Goal: Information Seeking & Learning: Learn about a topic

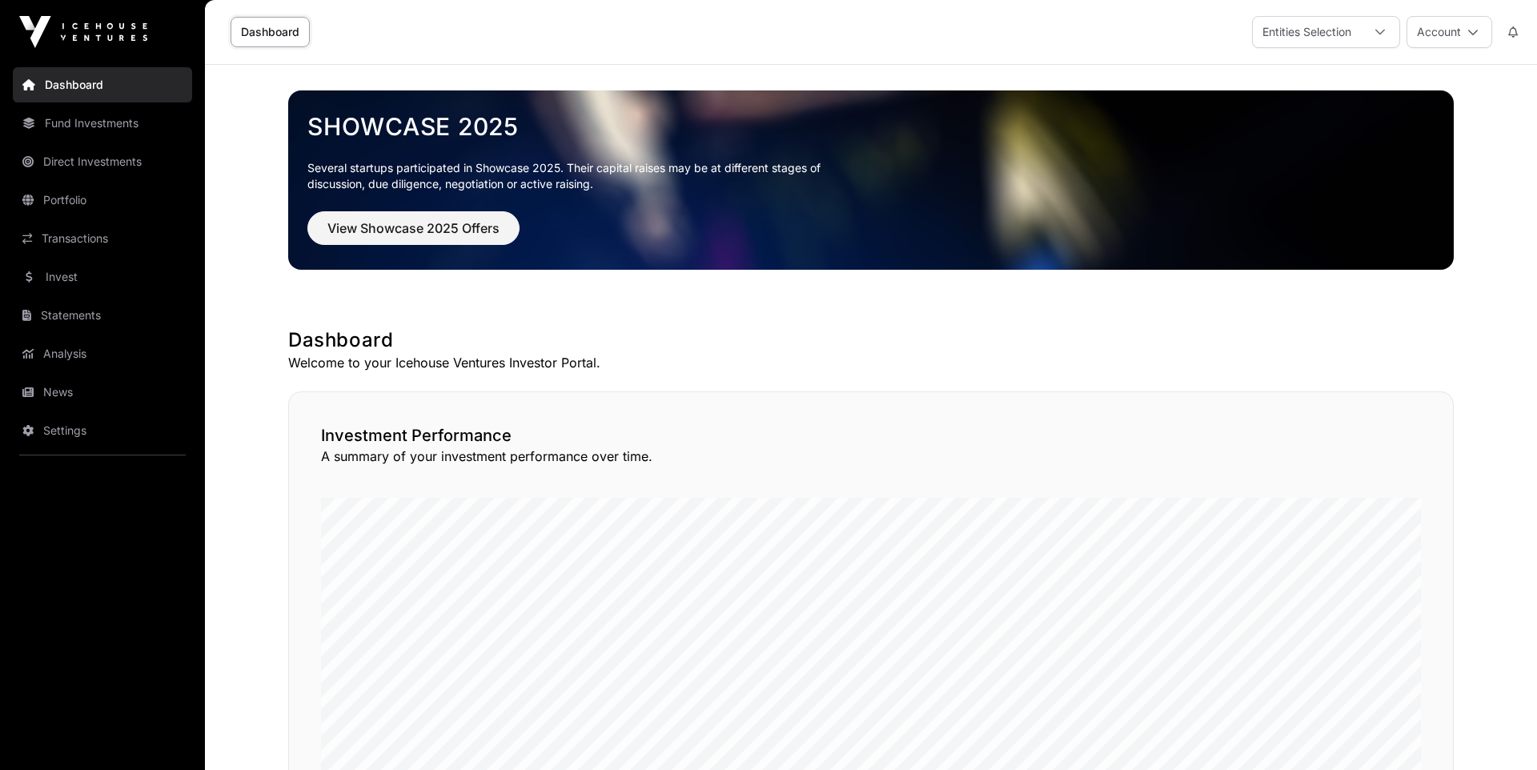
click at [61, 132] on link "Fund Investments" at bounding box center [102, 123] width 179 height 35
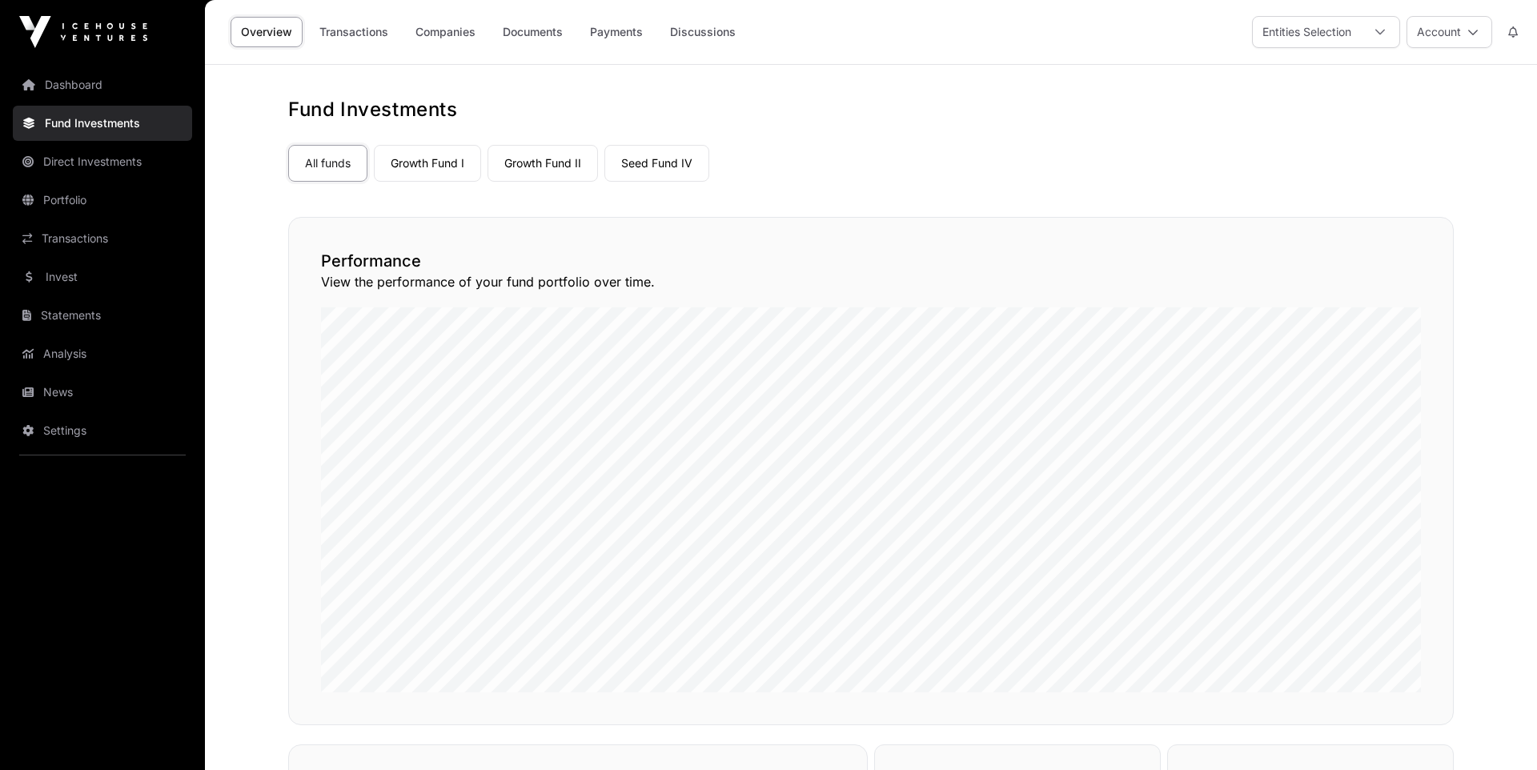
click at [448, 162] on link "Growth Fund I" at bounding box center [427, 163] width 107 height 37
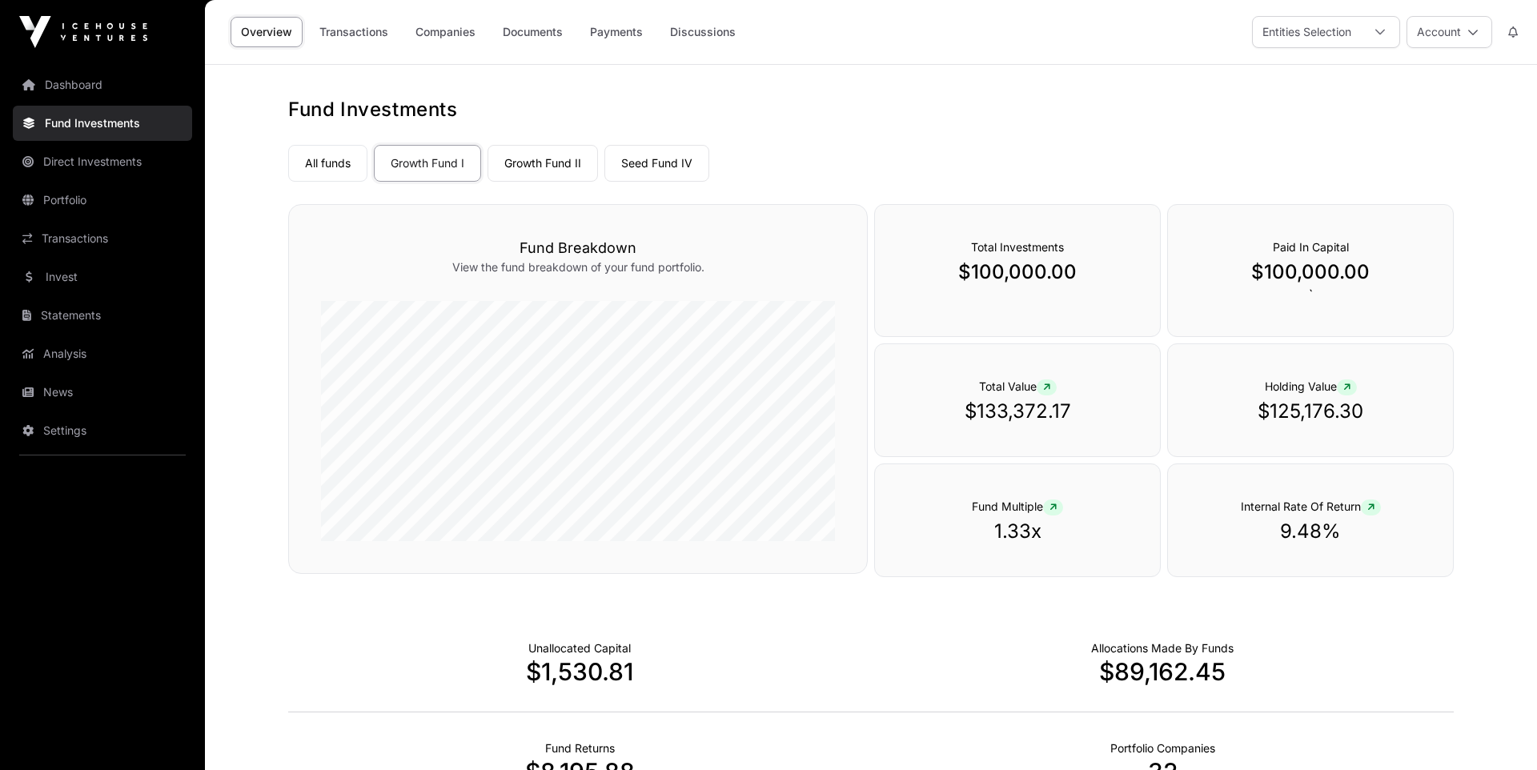
click at [65, 76] on link "Dashboard" at bounding box center [102, 84] width 179 height 35
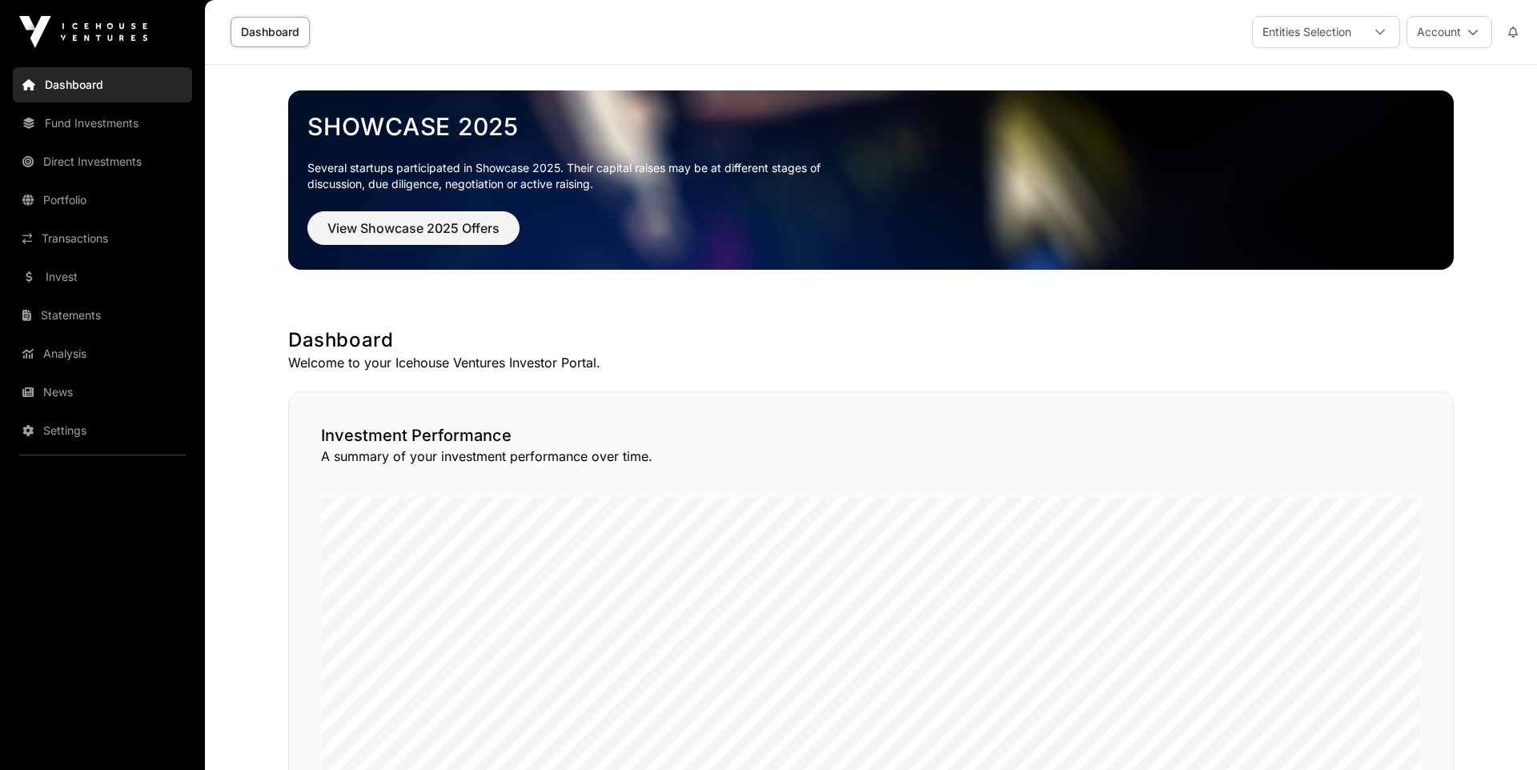
click at [79, 123] on link "Fund Investments" at bounding box center [102, 123] width 179 height 35
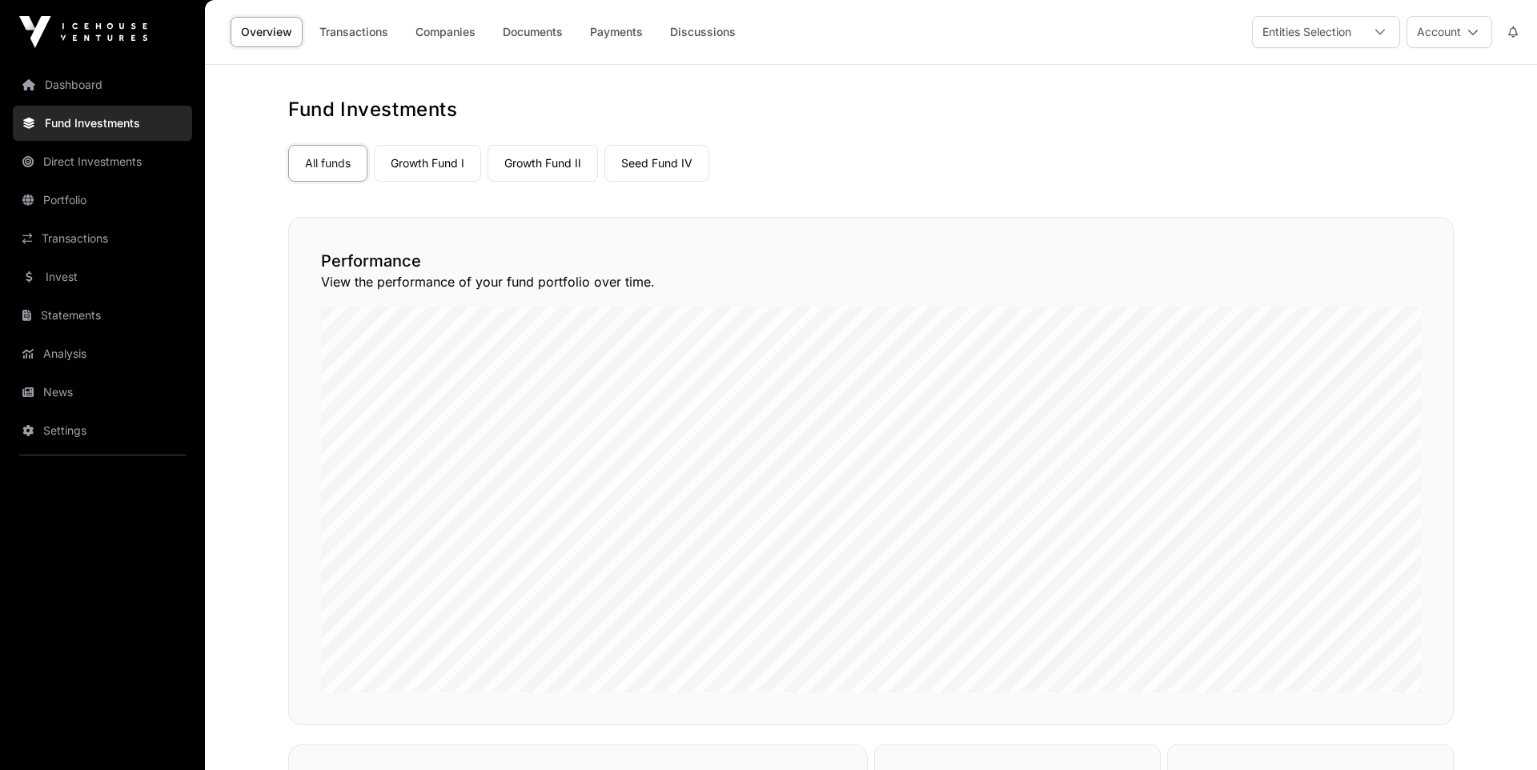
click at [416, 165] on link "Growth Fund I" at bounding box center [427, 163] width 107 height 37
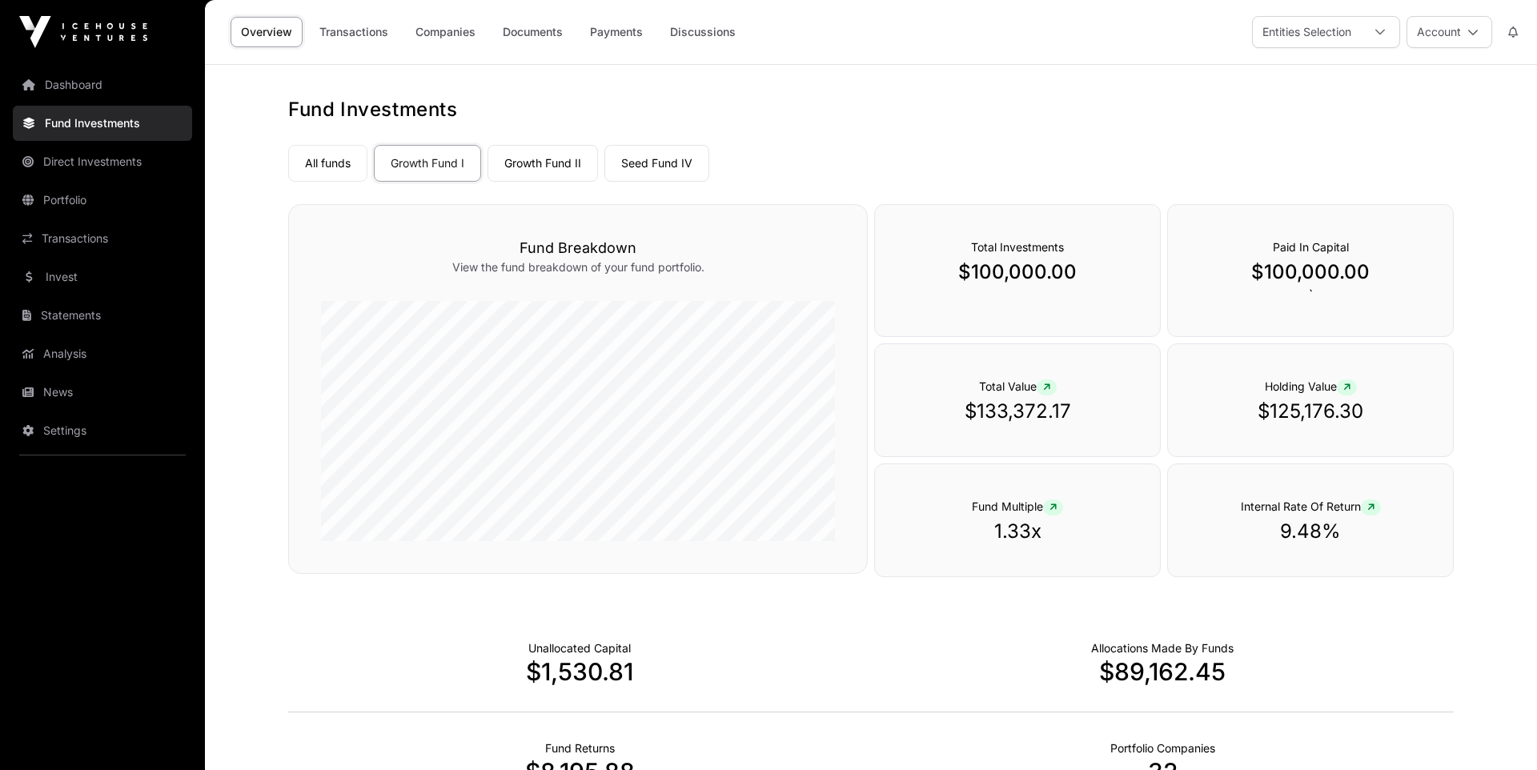
click at [303, 156] on link "All funds" at bounding box center [327, 163] width 79 height 37
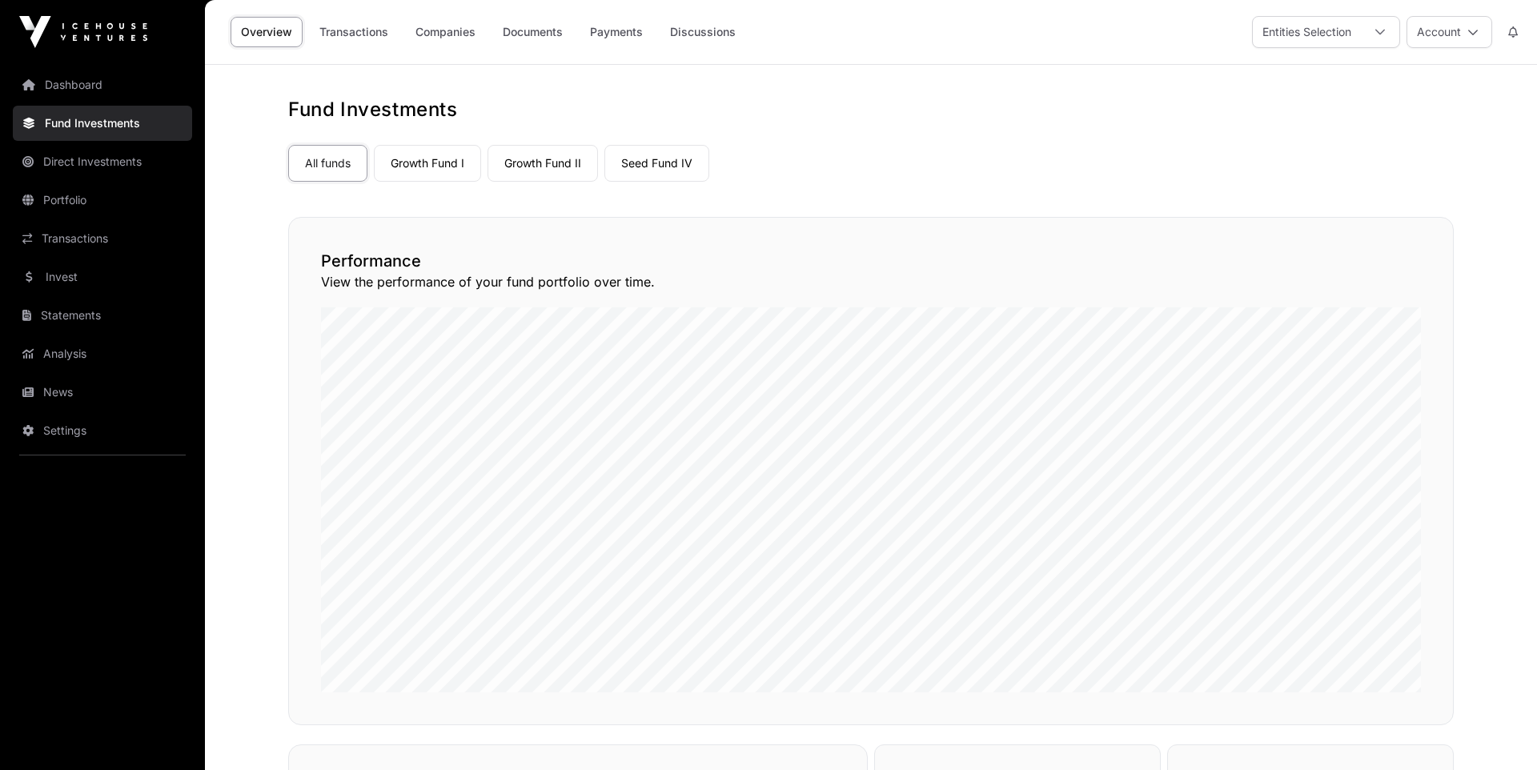
scroll to position [18, 0]
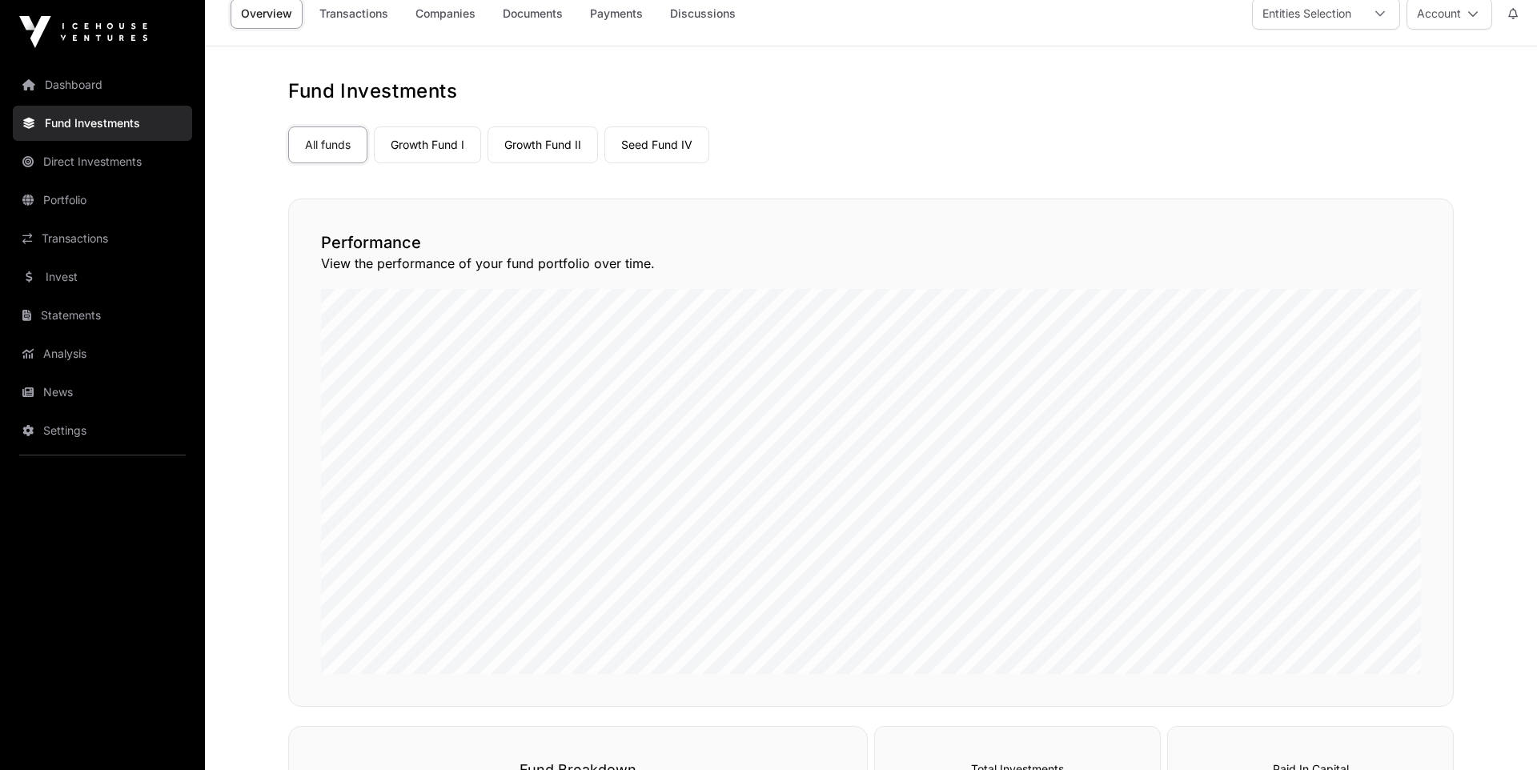
click at [431, 140] on link "Growth Fund I" at bounding box center [427, 144] width 107 height 37
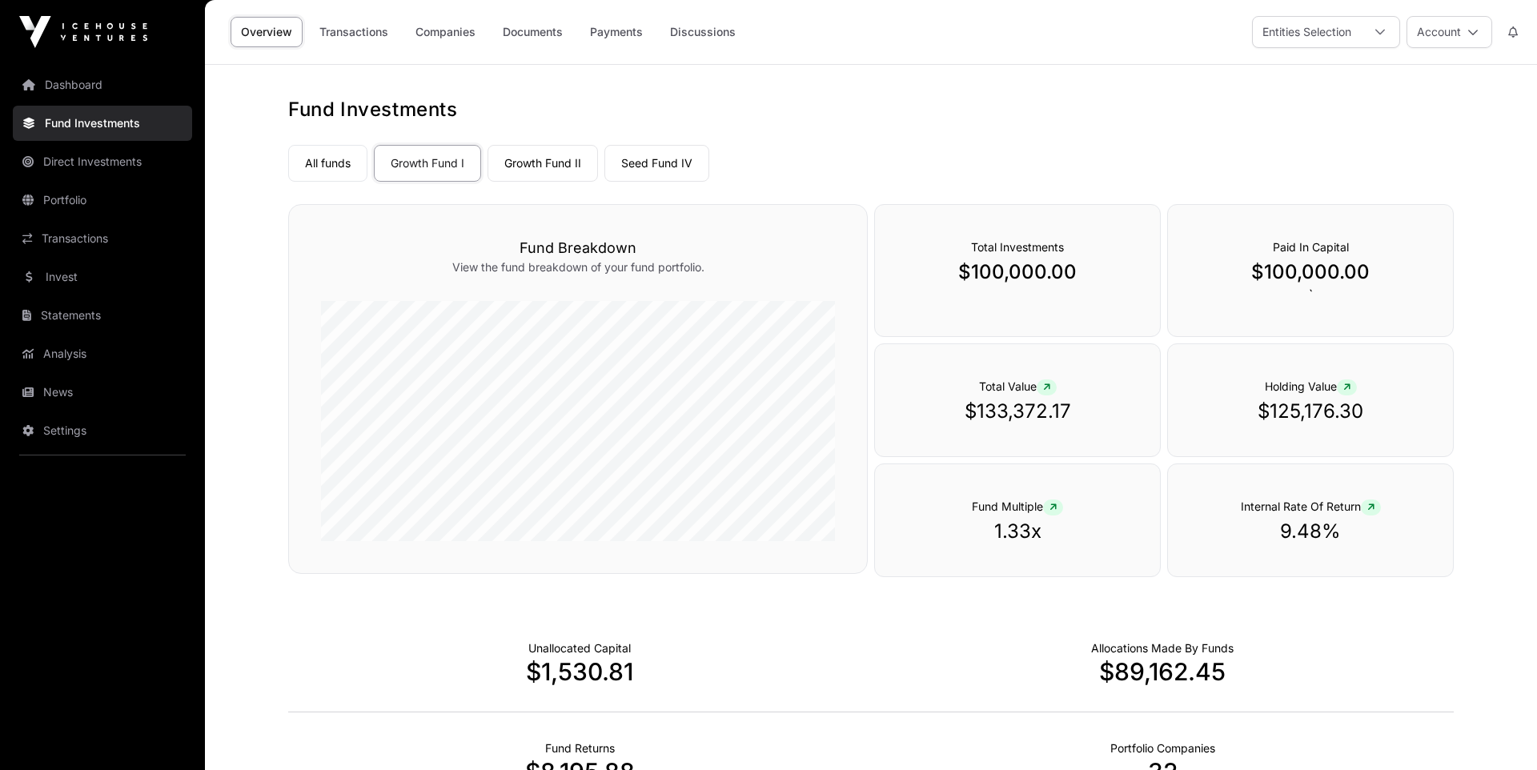
click at [452, 27] on link "Companies" at bounding box center [445, 32] width 81 height 30
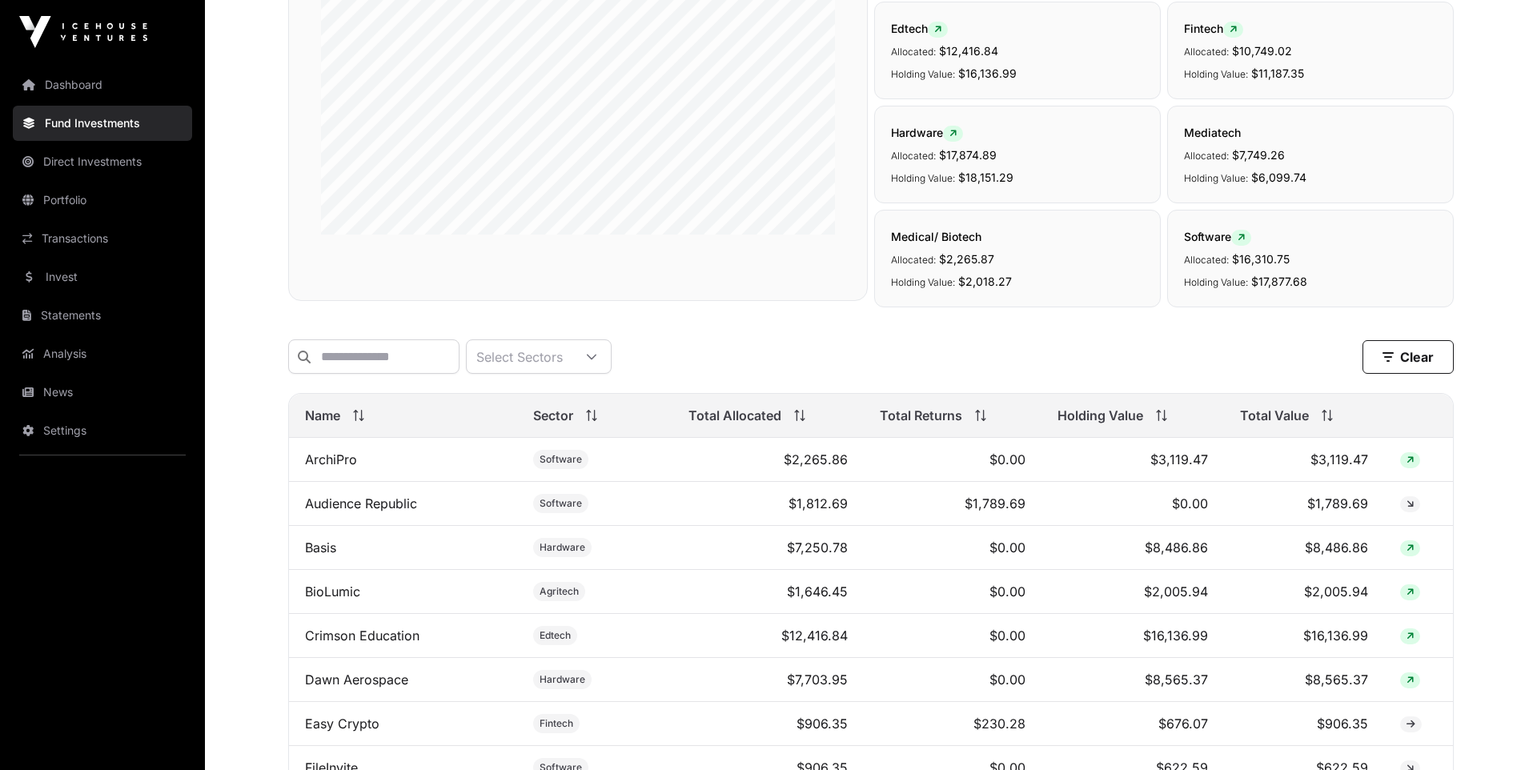
scroll to position [322, 0]
click at [1328, 411] on icon at bounding box center [1326, 412] width 11 height 11
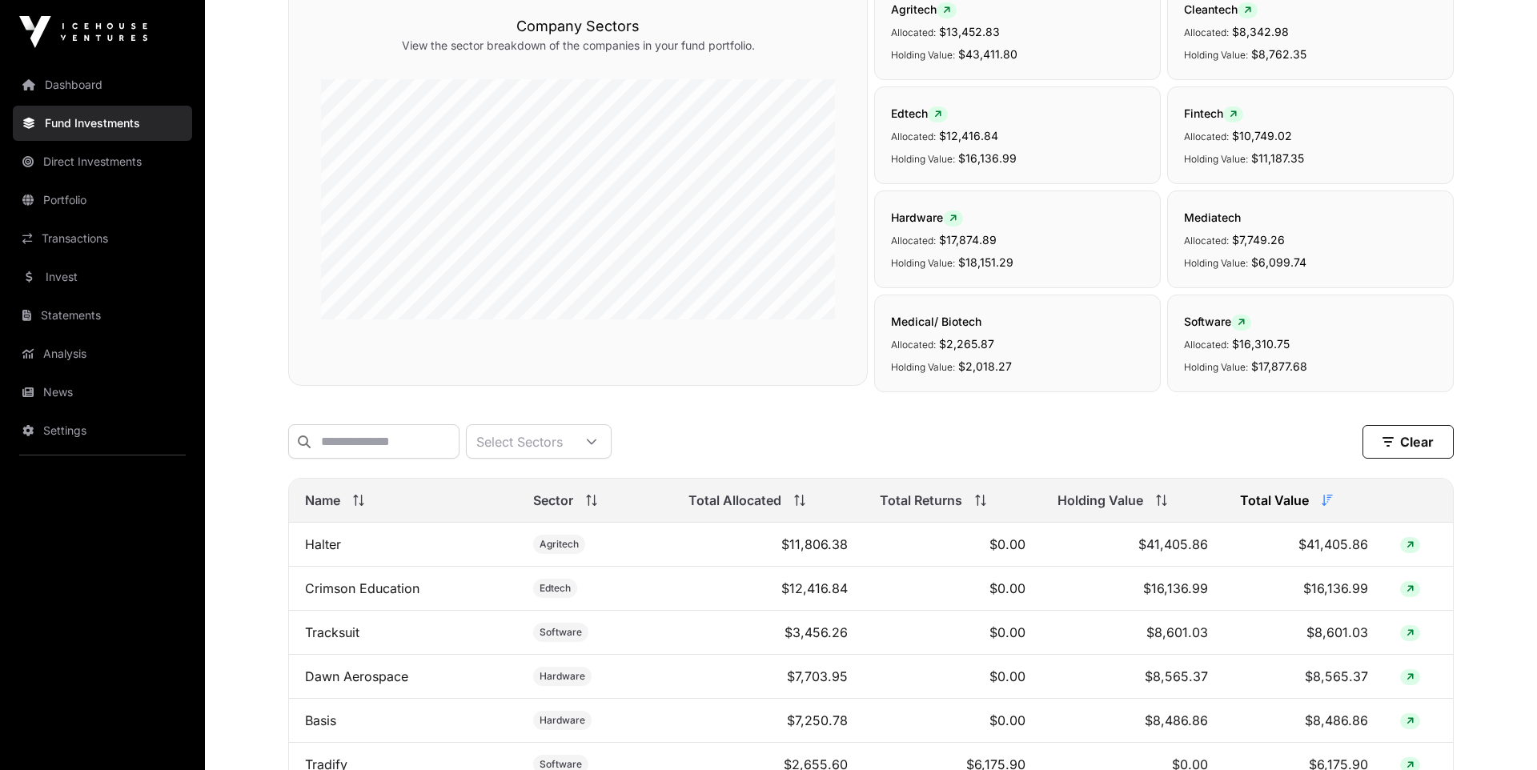
scroll to position [0, 0]
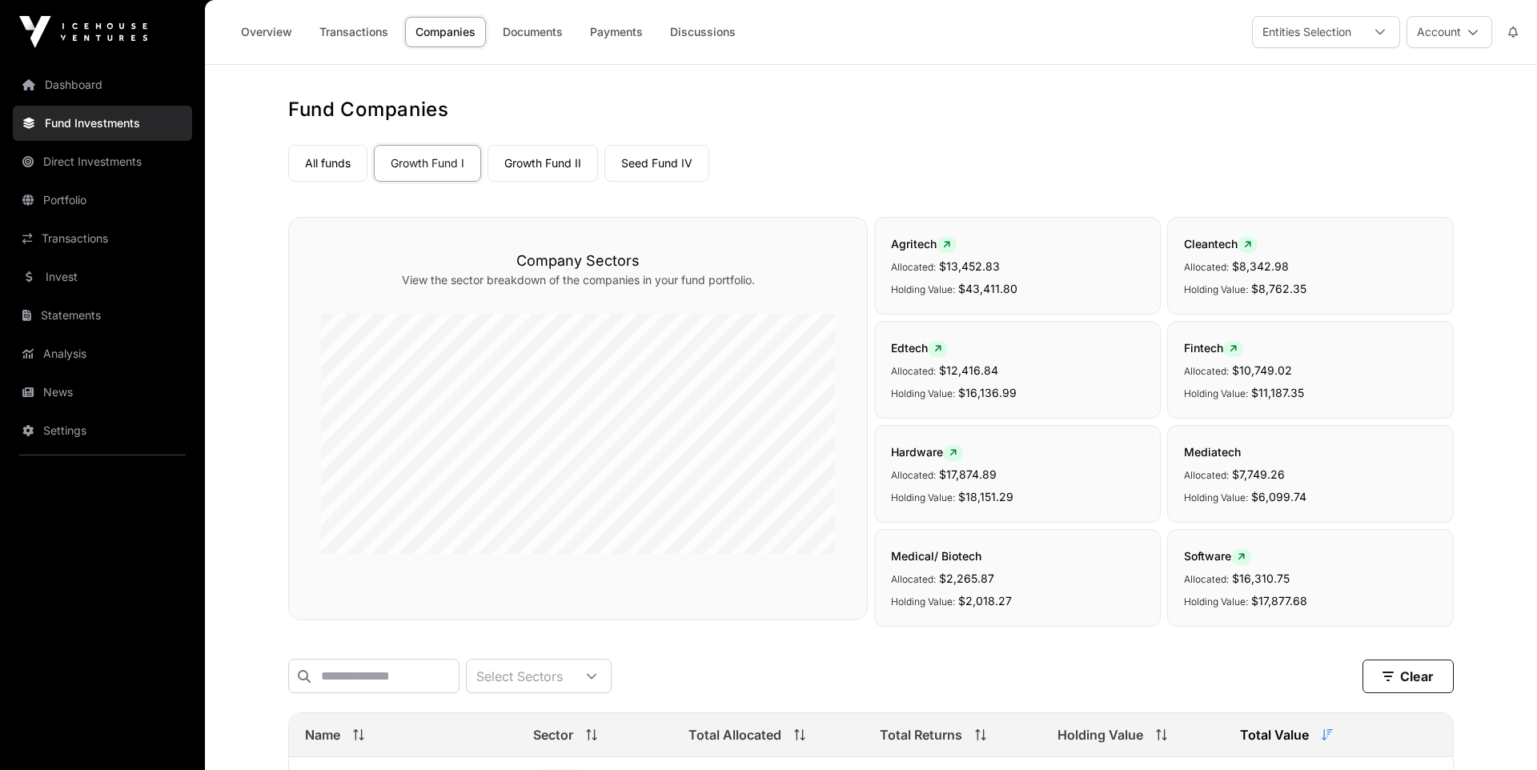
click at [274, 30] on link "Overview" at bounding box center [266, 32] width 72 height 30
